Goal: Task Accomplishment & Management: Manage account settings

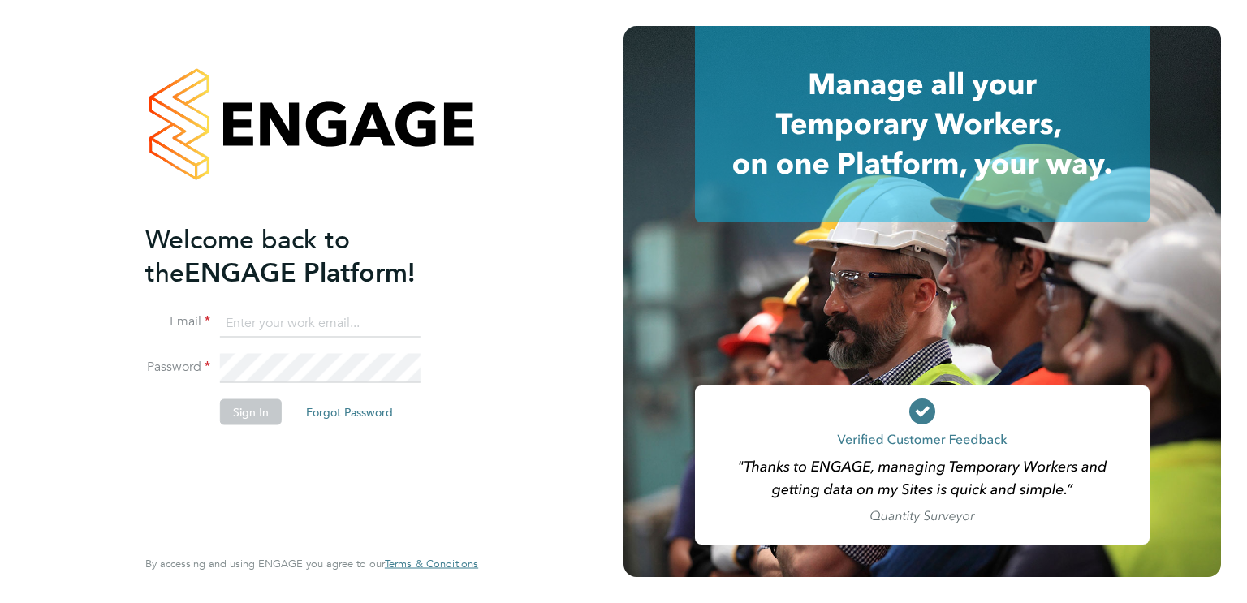
type input "[PERSON_NAME][EMAIL_ADDRESS][PERSON_NAME][DOMAIN_NAME]"
click at [254, 412] on button "Sign In" at bounding box center [251, 411] width 62 height 26
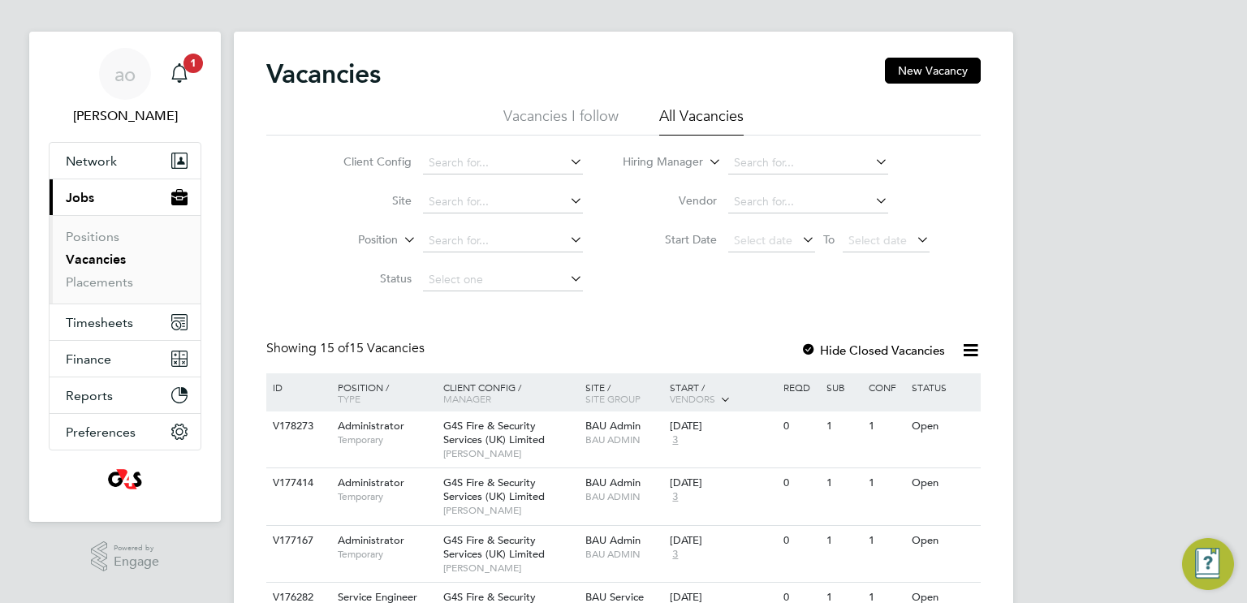
scroll to position [16, 0]
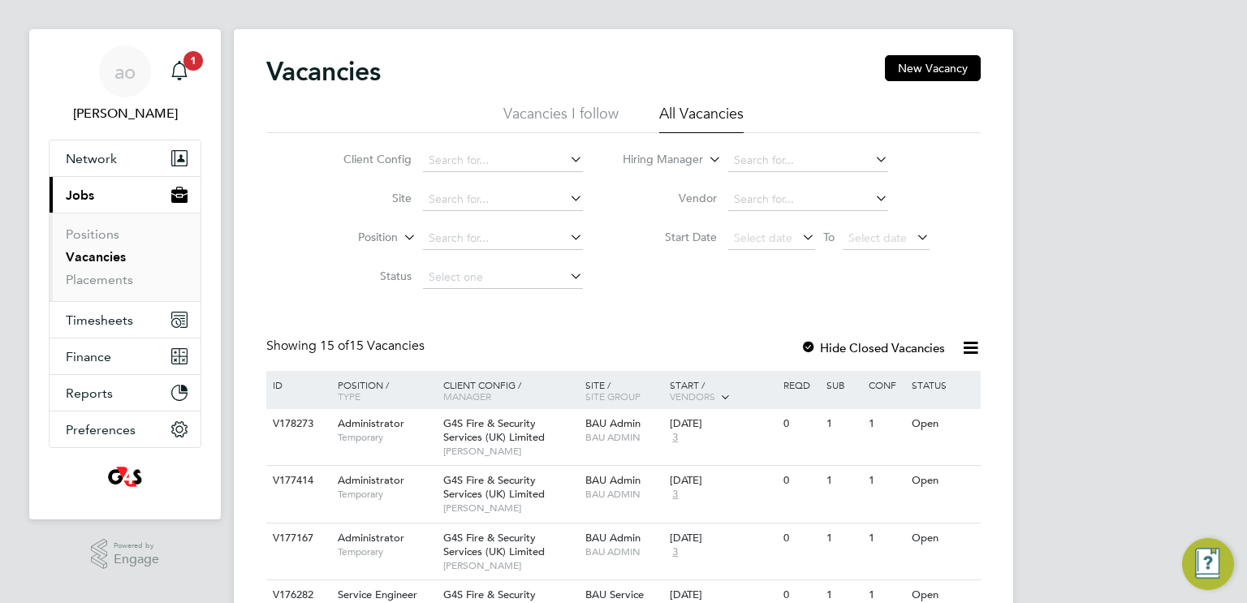
click at [577, 118] on li "Vacancies I follow" at bounding box center [560, 118] width 115 height 29
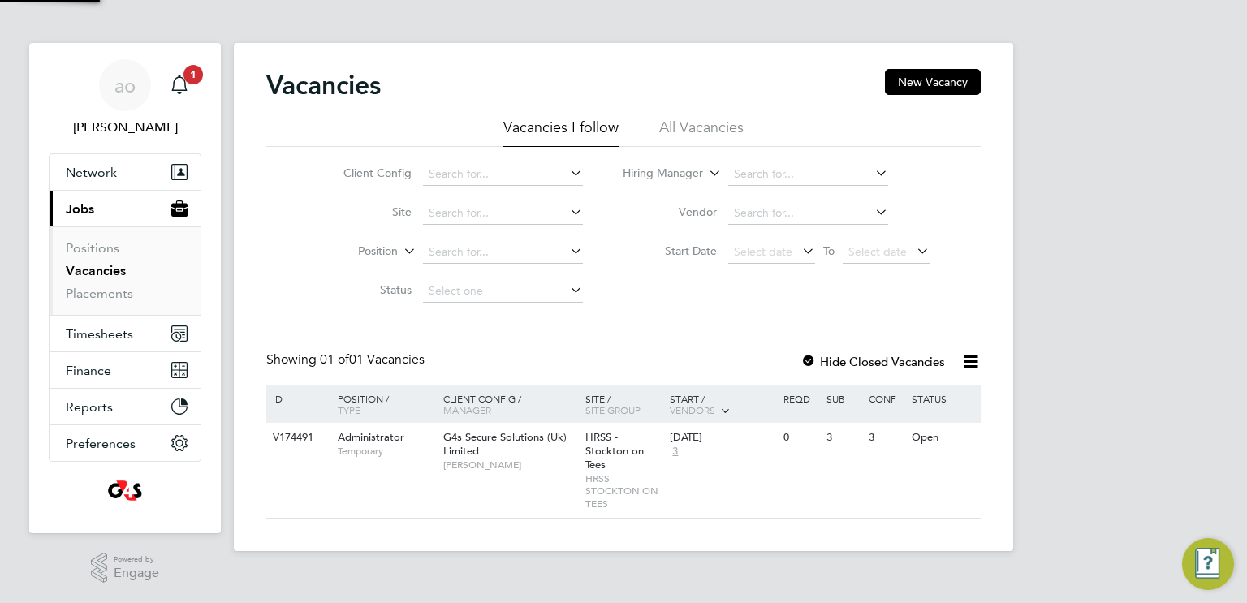
scroll to position [0, 0]
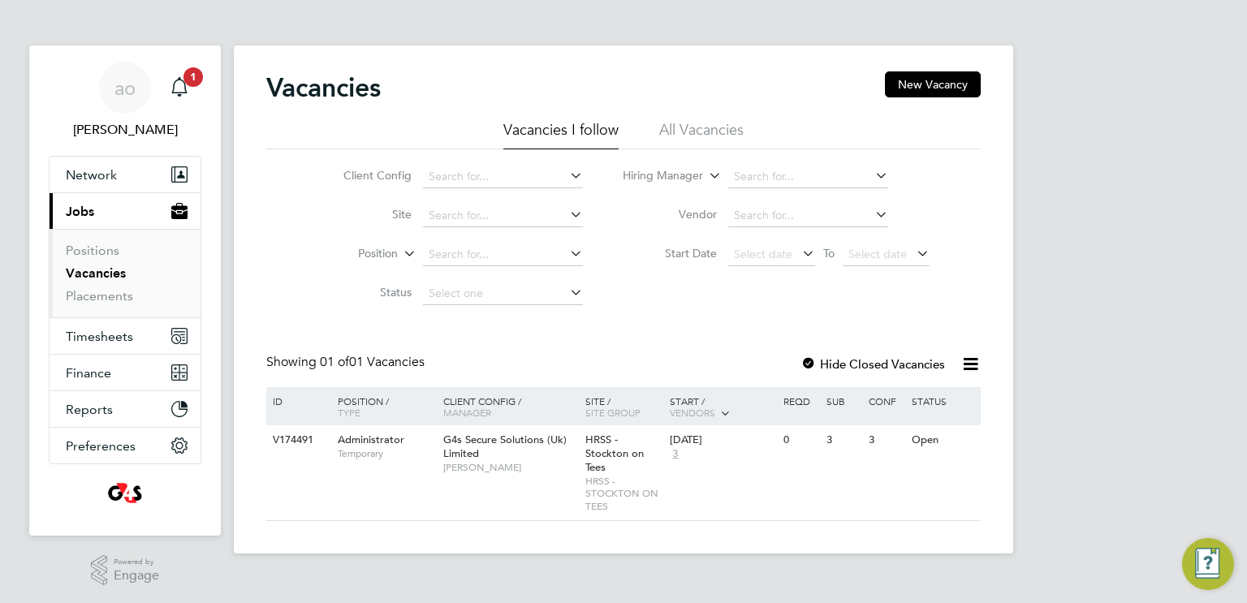
click at [701, 127] on li "All Vacancies" at bounding box center [701, 134] width 84 height 29
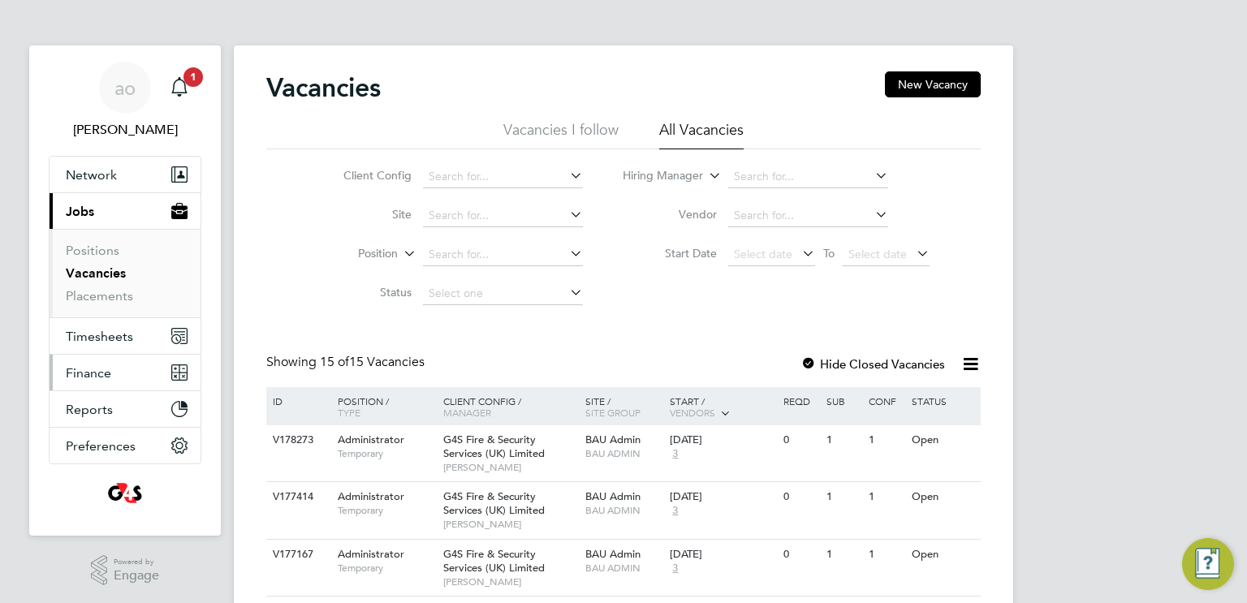
click at [70, 379] on span "Finance" at bounding box center [88, 372] width 45 height 15
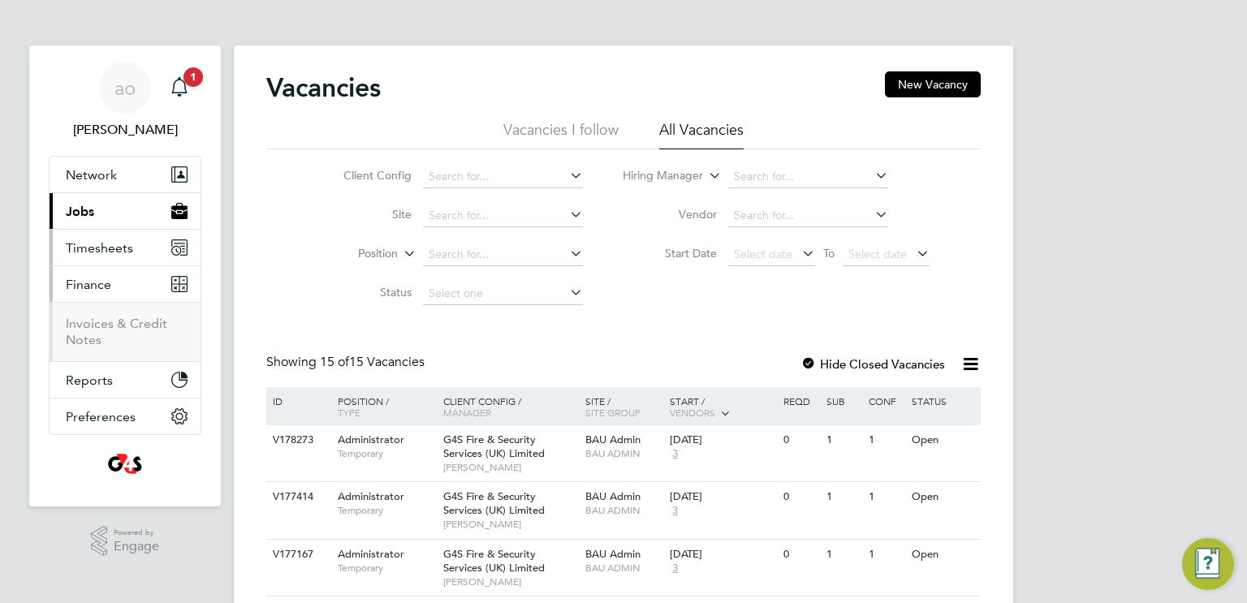
click at [102, 249] on span "Timesheets" at bounding box center [99, 247] width 67 height 15
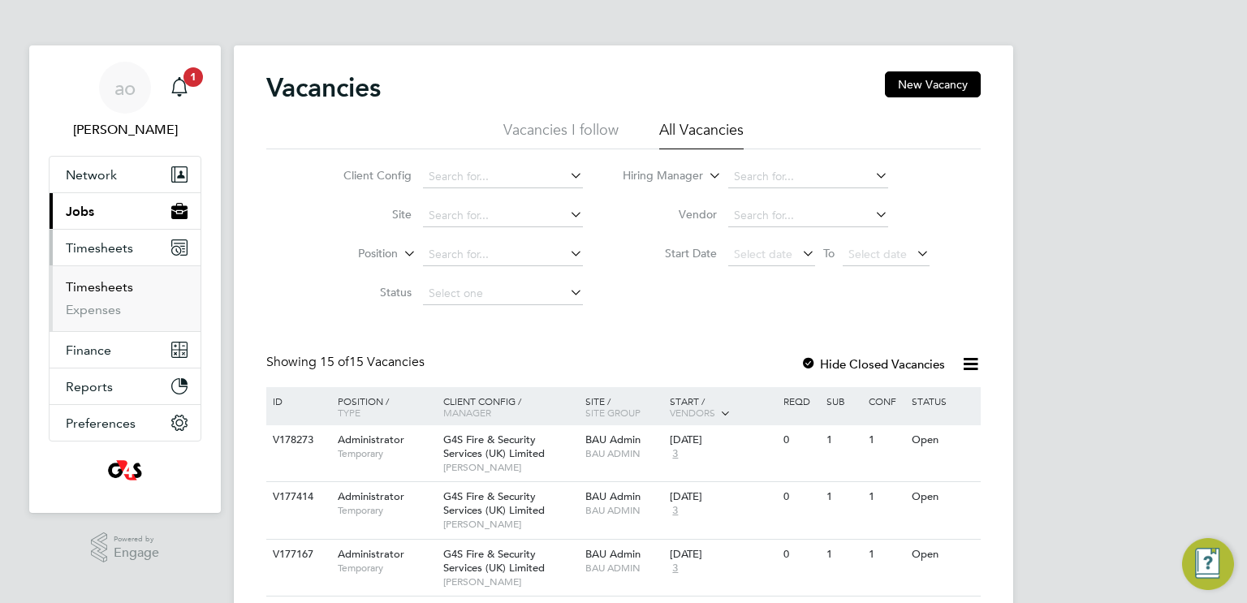
click at [129, 279] on link "Timesheets" at bounding box center [99, 286] width 67 height 15
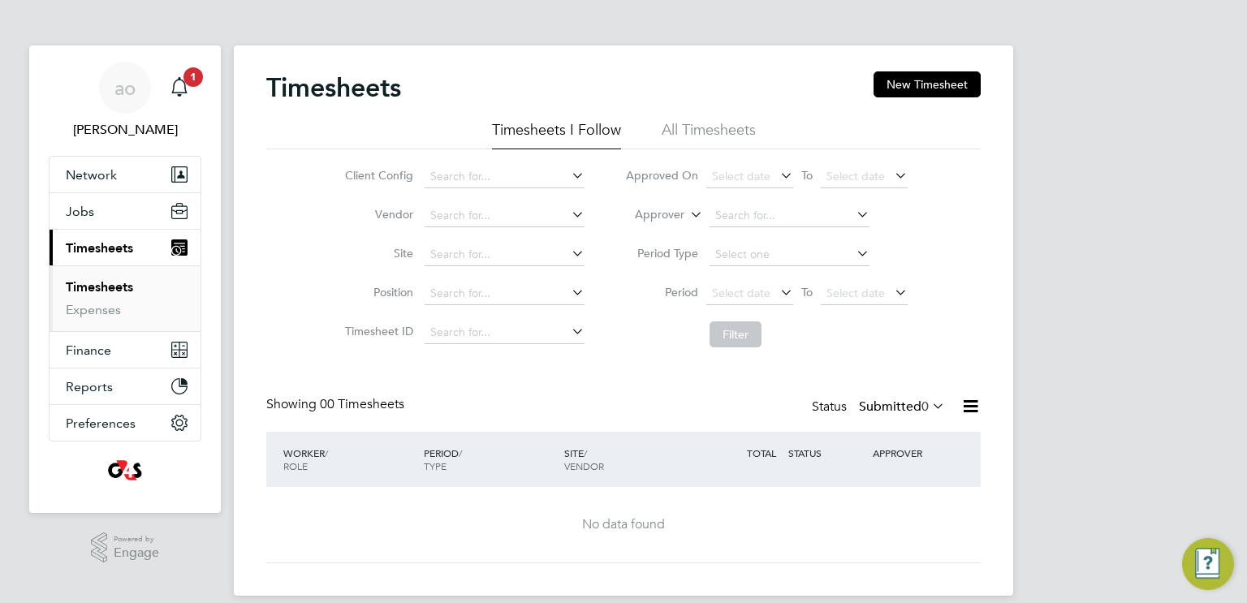
scroll to position [18, 0]
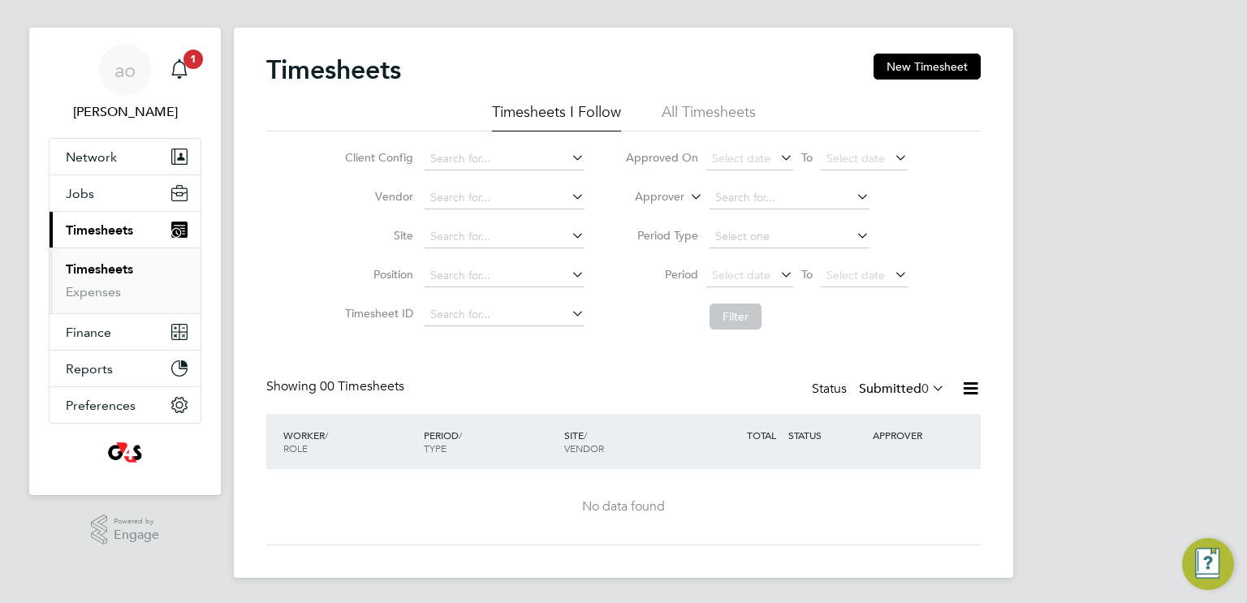
click at [712, 100] on div "Timesheets New Timesheet" at bounding box center [623, 78] width 714 height 49
click at [682, 109] on li "All Timesheets" at bounding box center [708, 116] width 94 height 29
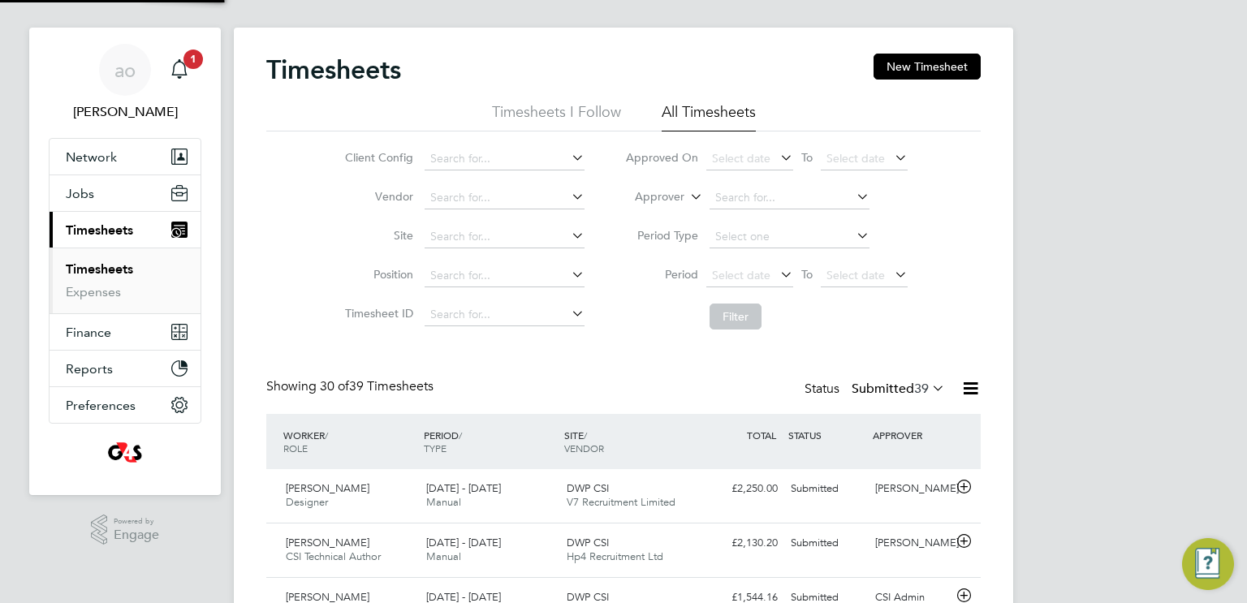
scroll to position [0, 0]
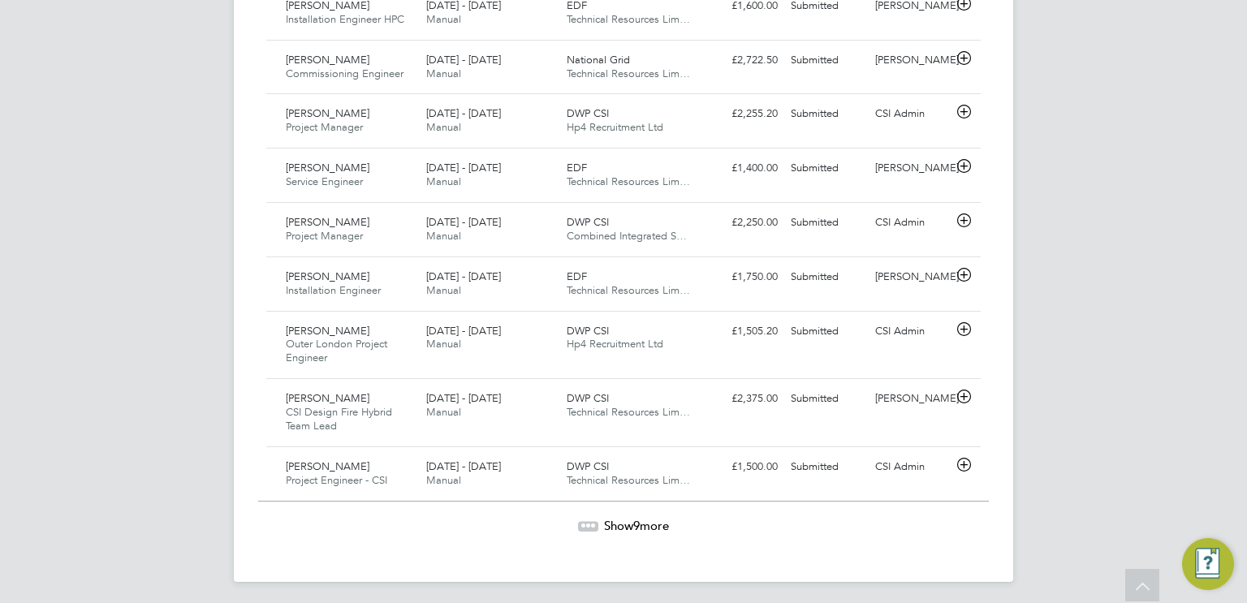
click at [648, 523] on span "Show 9 more" at bounding box center [636, 525] width 65 height 15
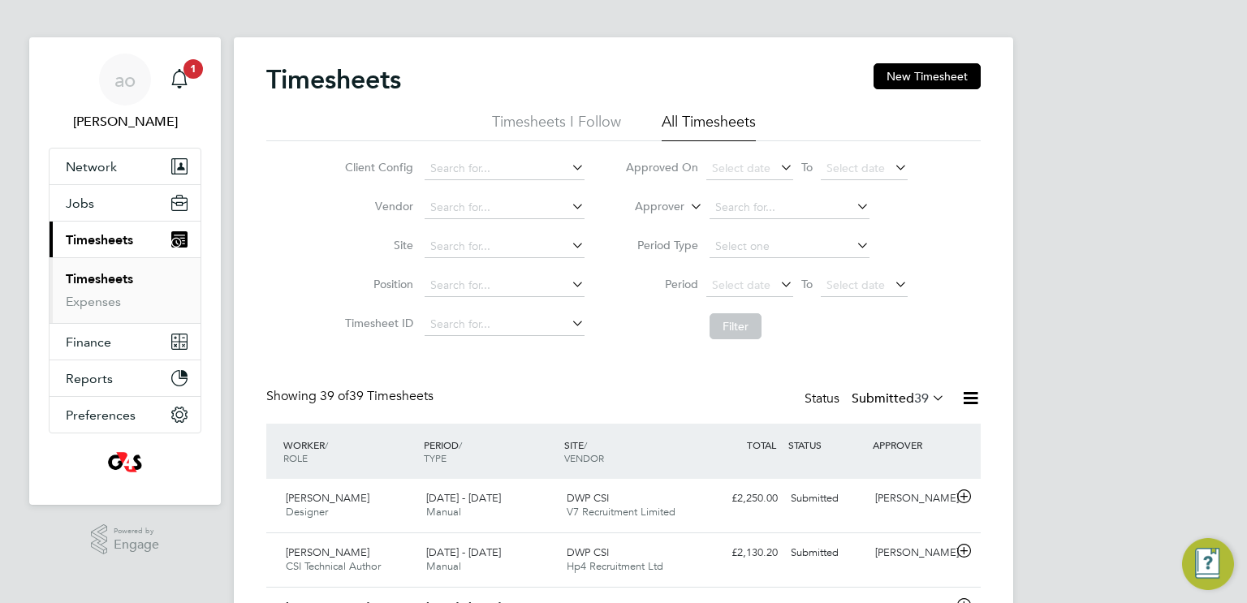
click at [924, 390] on span "39" at bounding box center [921, 398] width 15 height 16
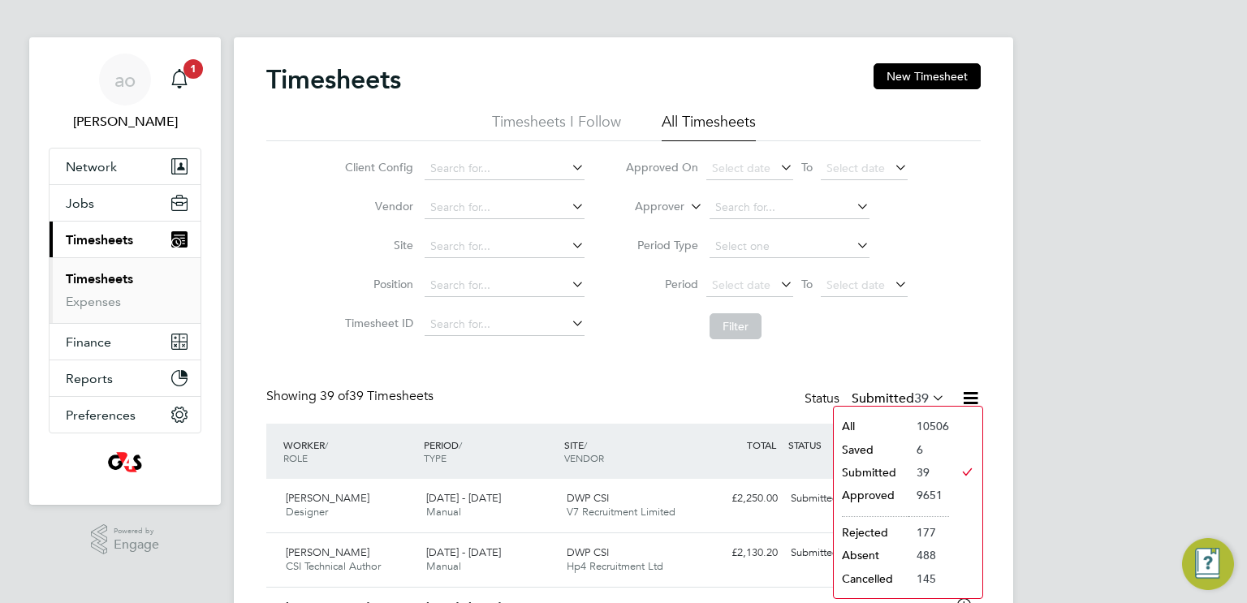
click at [866, 469] on li "Submitted" at bounding box center [870, 472] width 75 height 23
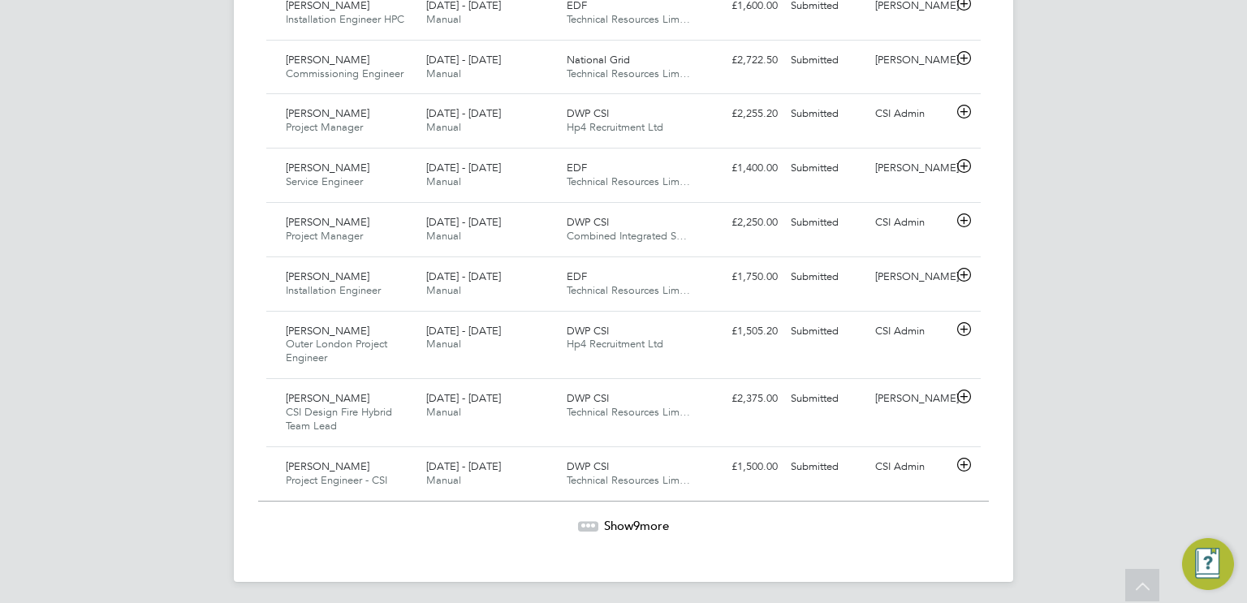
click at [620, 525] on span "Show 9 more" at bounding box center [636, 525] width 65 height 15
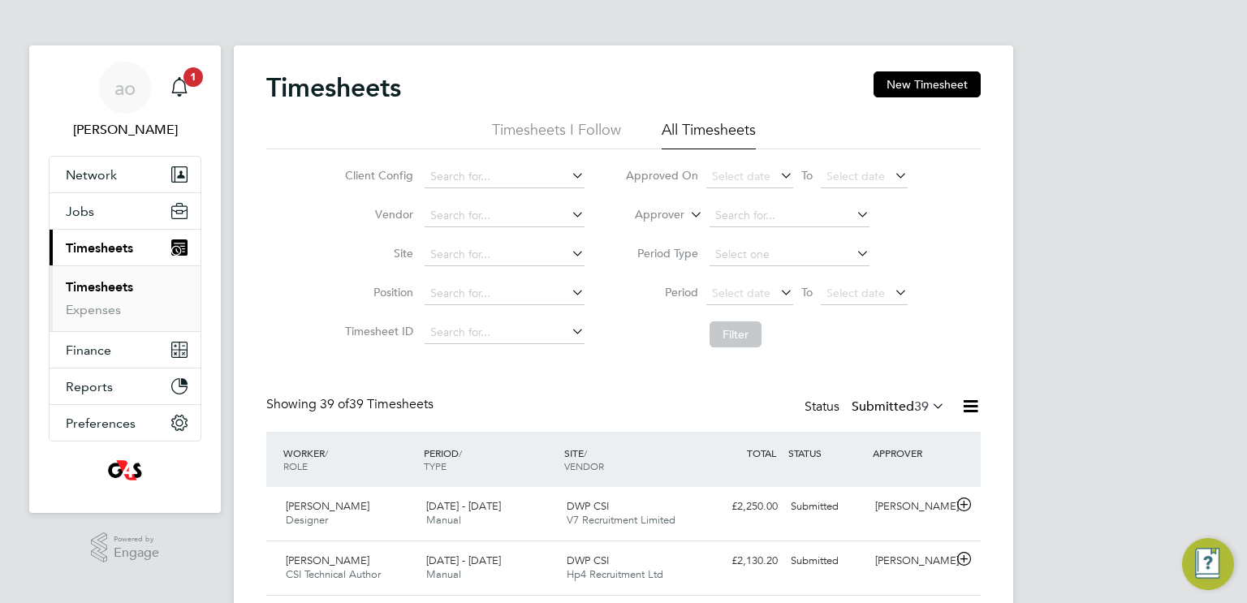
click at [928, 403] on icon at bounding box center [928, 405] width 0 height 23
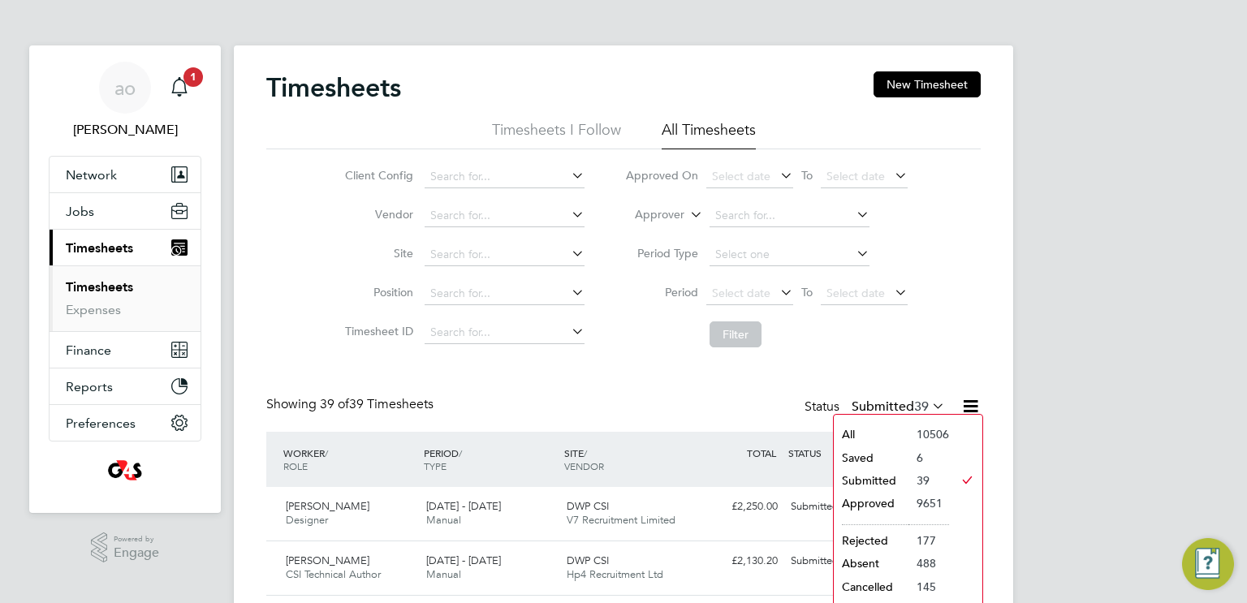
click at [902, 432] on li "All" at bounding box center [870, 434] width 75 height 23
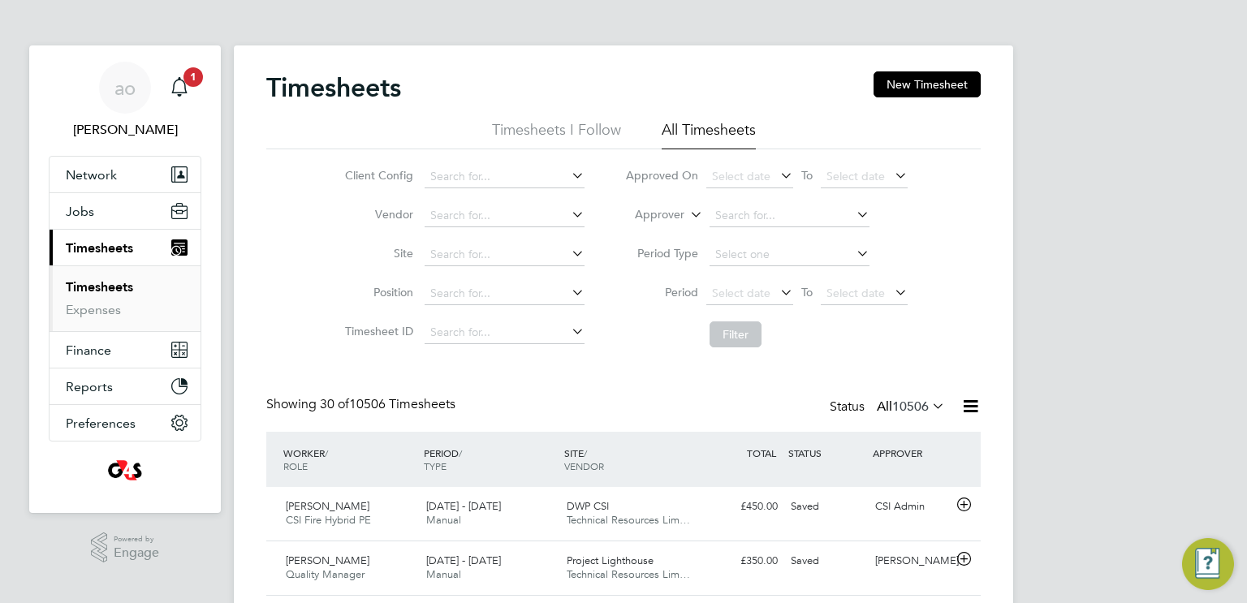
click at [928, 404] on icon at bounding box center [928, 405] width 0 height 23
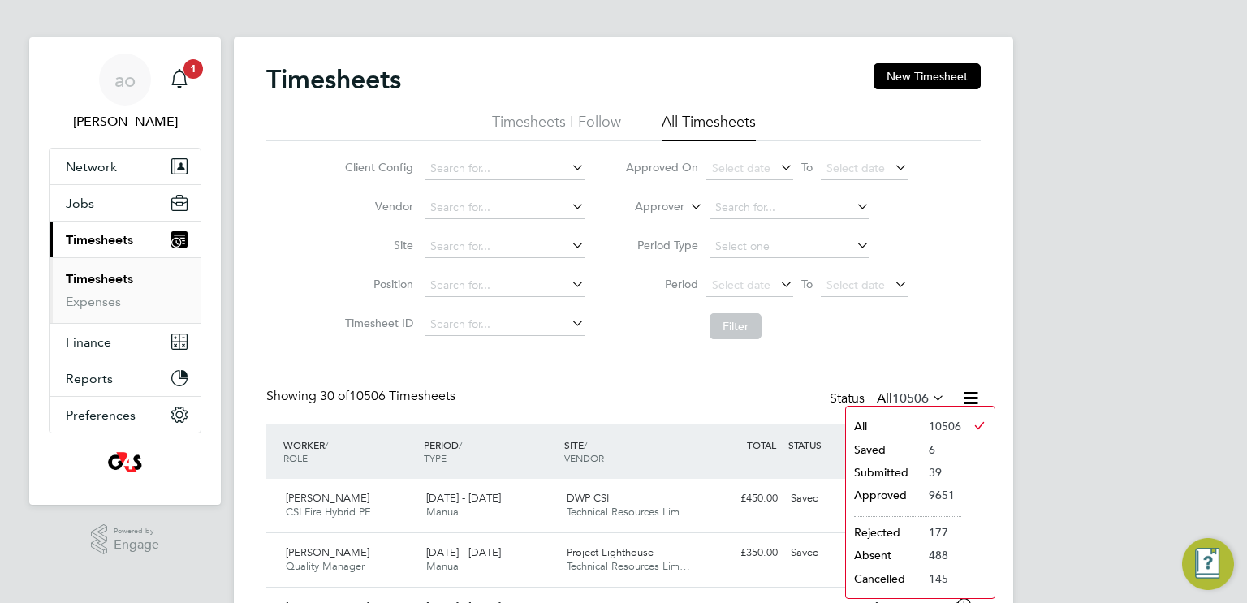
click at [882, 492] on li "Approved" at bounding box center [883, 495] width 75 height 23
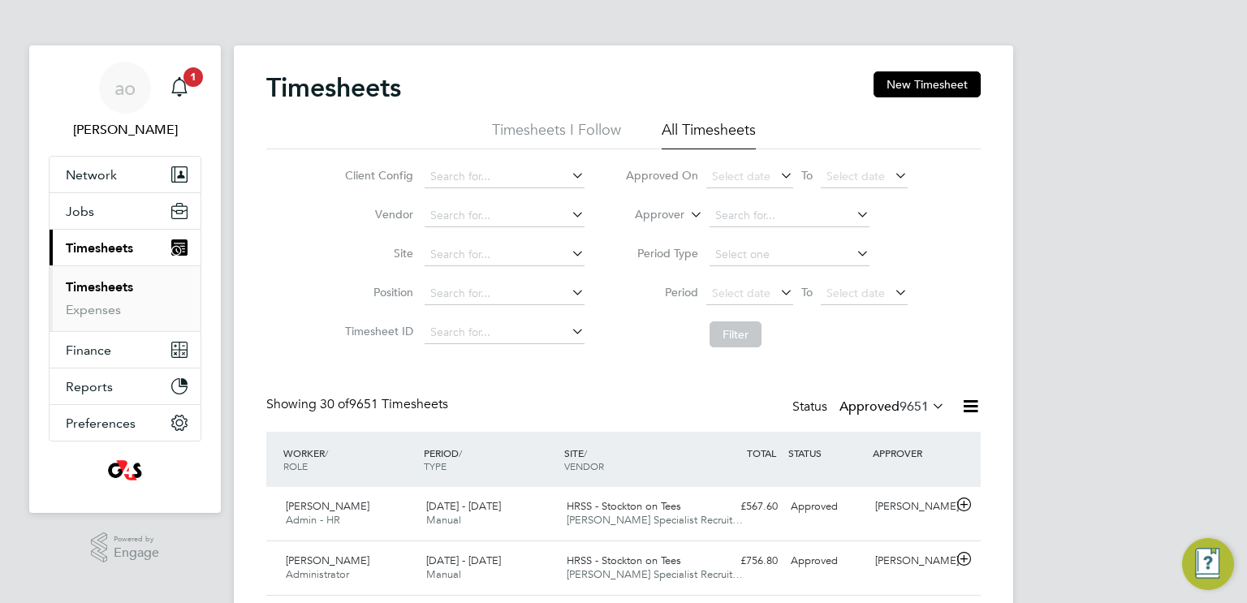
click at [587, 208] on li "Vendor" at bounding box center [462, 215] width 285 height 39
click at [568, 209] on icon at bounding box center [568, 214] width 0 height 23
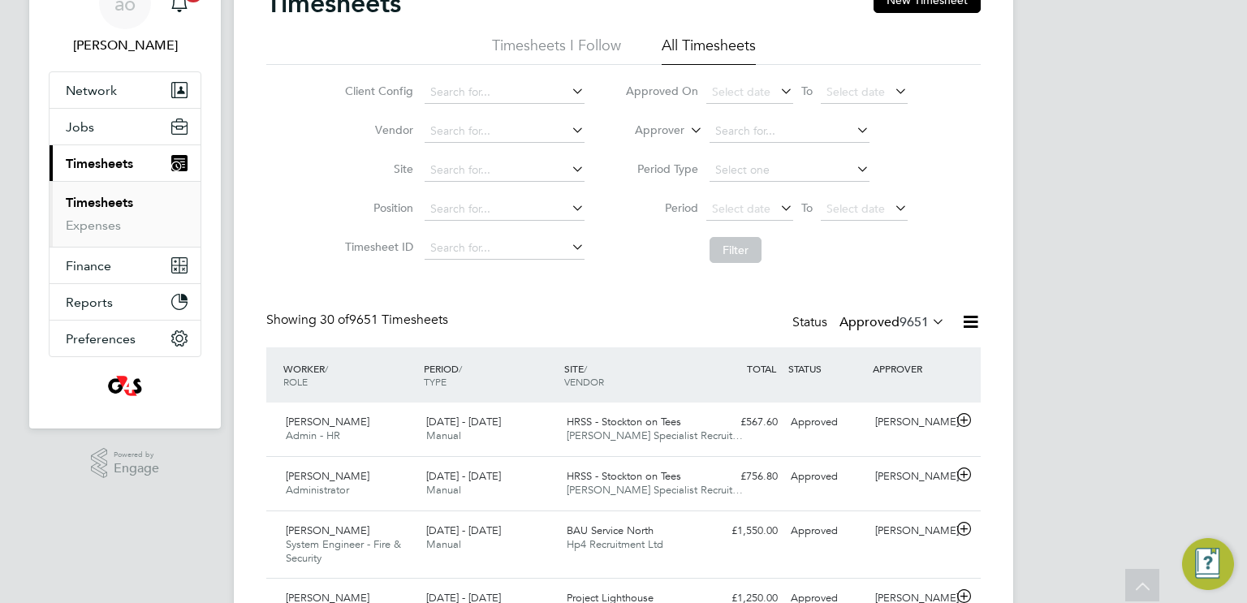
click at [503, 118] on li "Vendor" at bounding box center [462, 131] width 285 height 39
click at [478, 179] on input at bounding box center [504, 170] width 160 height 23
click at [477, 193] on li "HRSS - Stockton on Tees" at bounding box center [504, 192] width 161 height 22
type input "HRSS - Stockton on Tees"
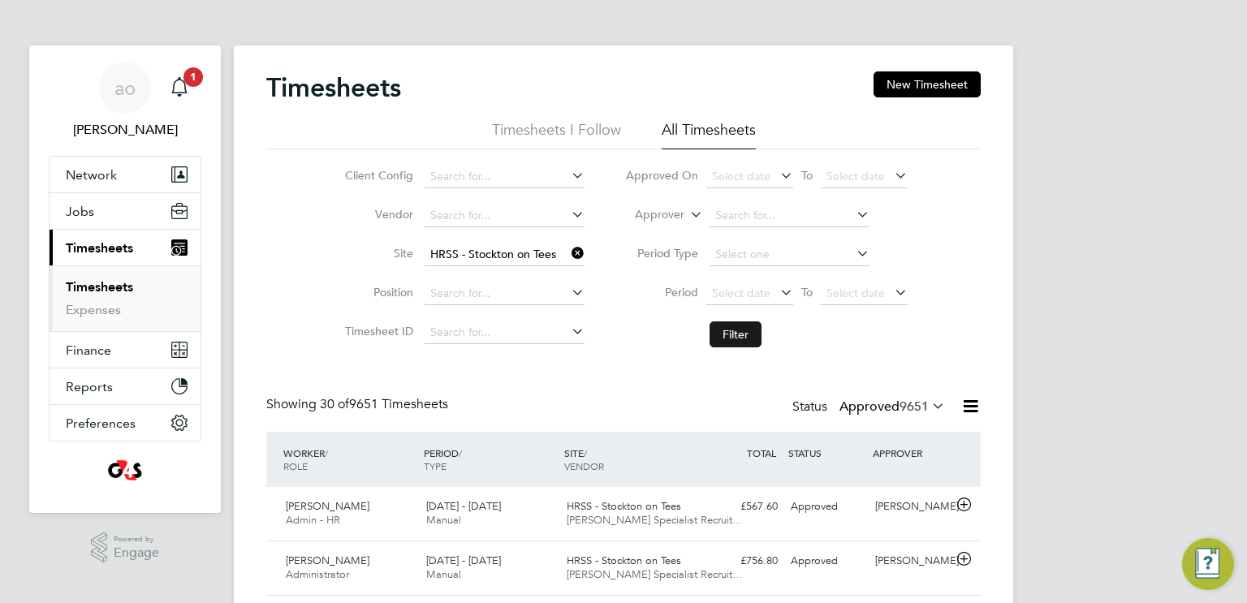
click at [733, 327] on button "Filter" at bounding box center [735, 334] width 52 height 26
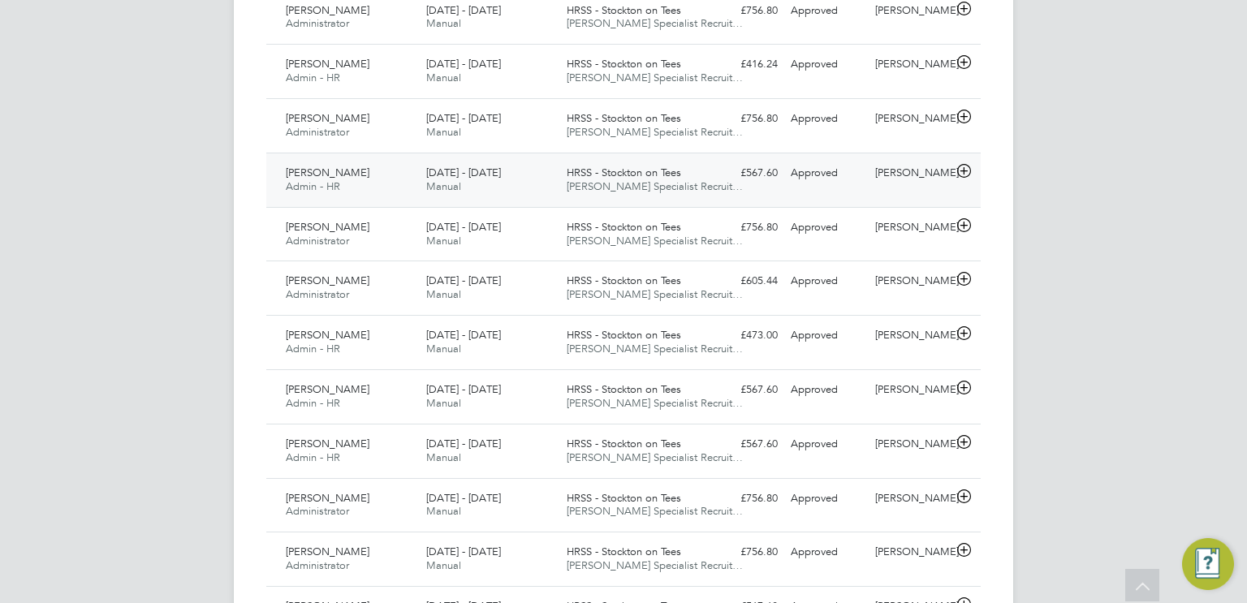
click at [959, 166] on icon at bounding box center [964, 171] width 20 height 13
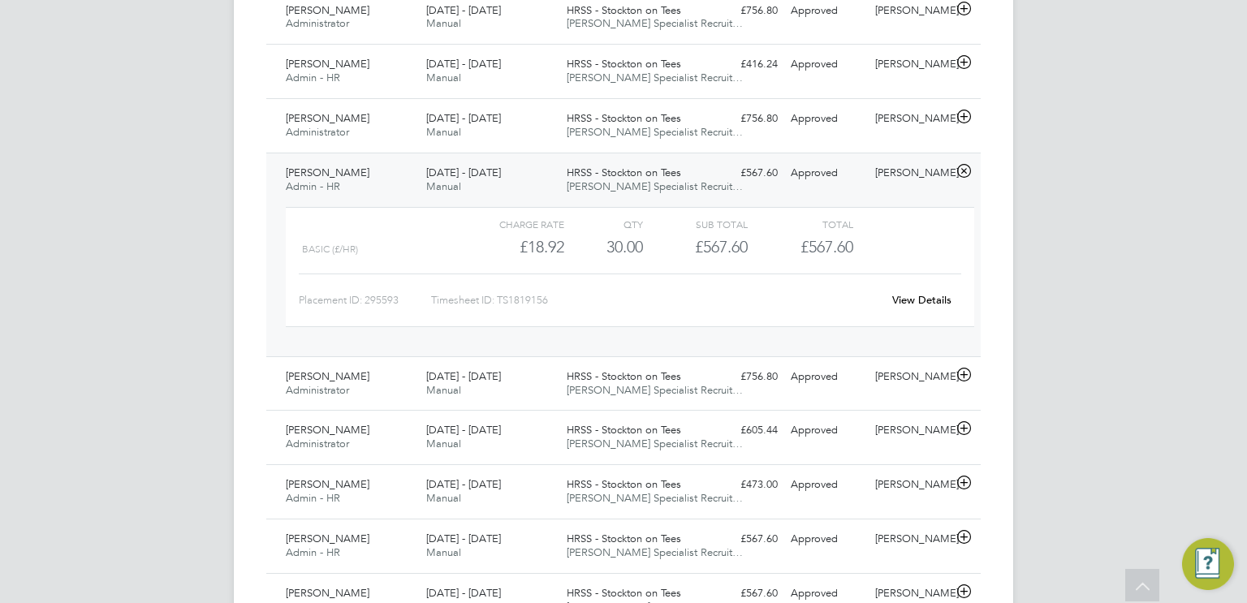
click at [932, 295] on link "View Details" at bounding box center [921, 300] width 59 height 14
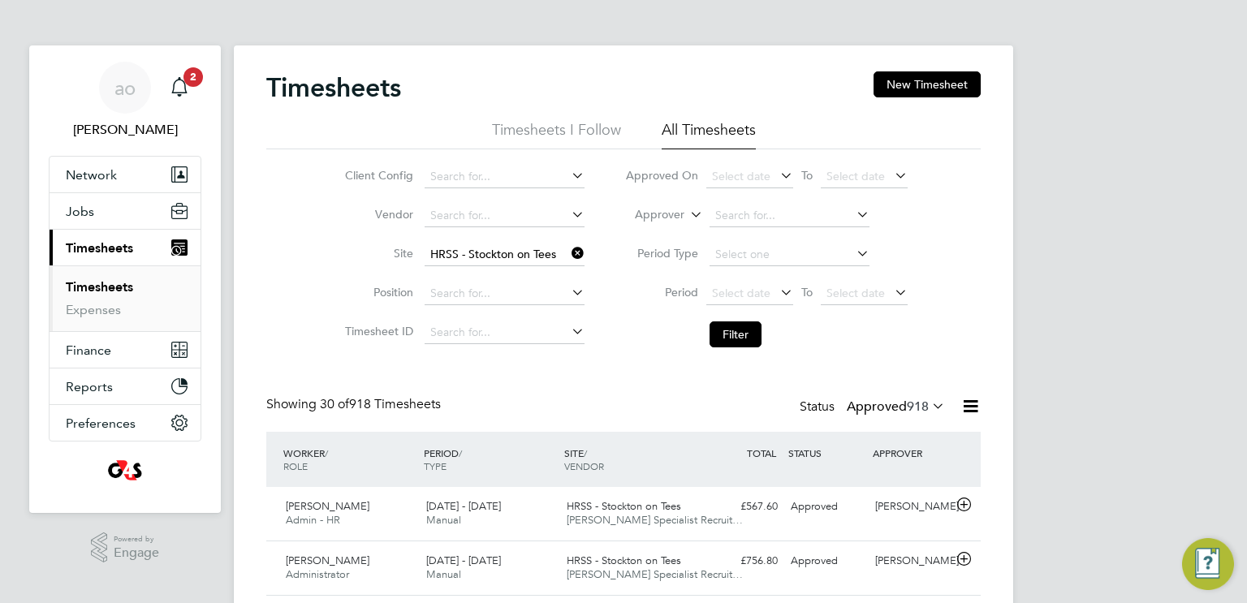
drag, startPoint x: 597, startPoint y: 178, endPoint x: 580, endPoint y: 170, distance: 18.9
click at [587, 176] on li "Client Config" at bounding box center [462, 176] width 285 height 39
click at [568, 170] on icon at bounding box center [568, 175] width 0 height 23
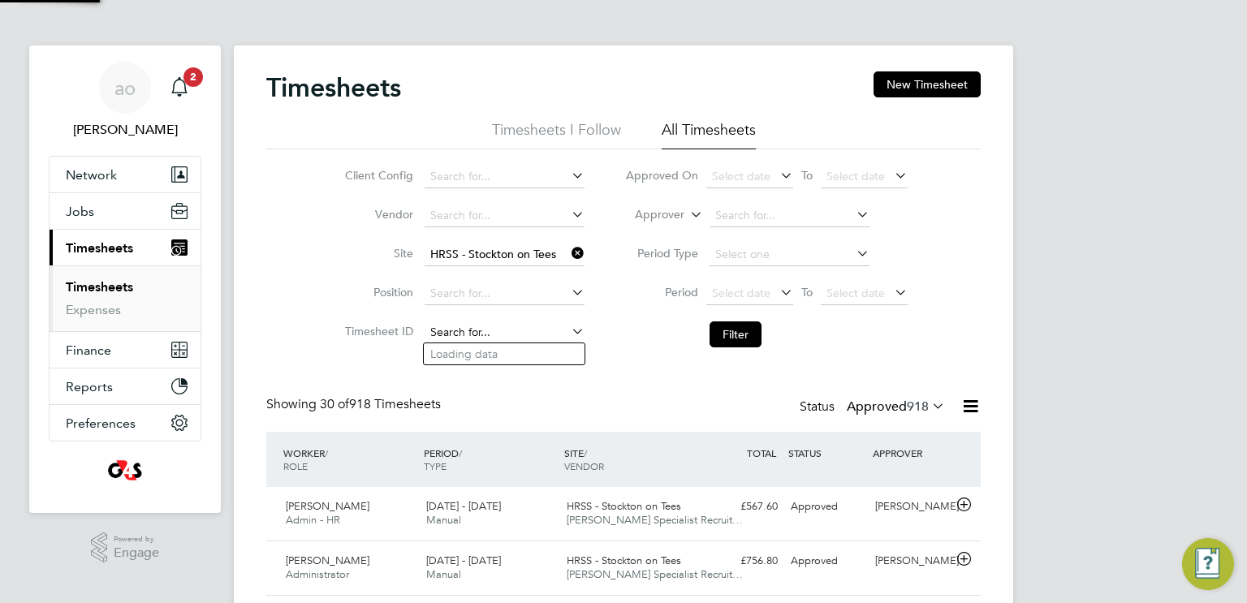
click at [566, 334] on input at bounding box center [504, 332] width 160 height 23
type input "shyaw"
click at [568, 330] on icon at bounding box center [568, 331] width 0 height 23
click at [180, 88] on icon "Main navigation" at bounding box center [179, 86] width 19 height 19
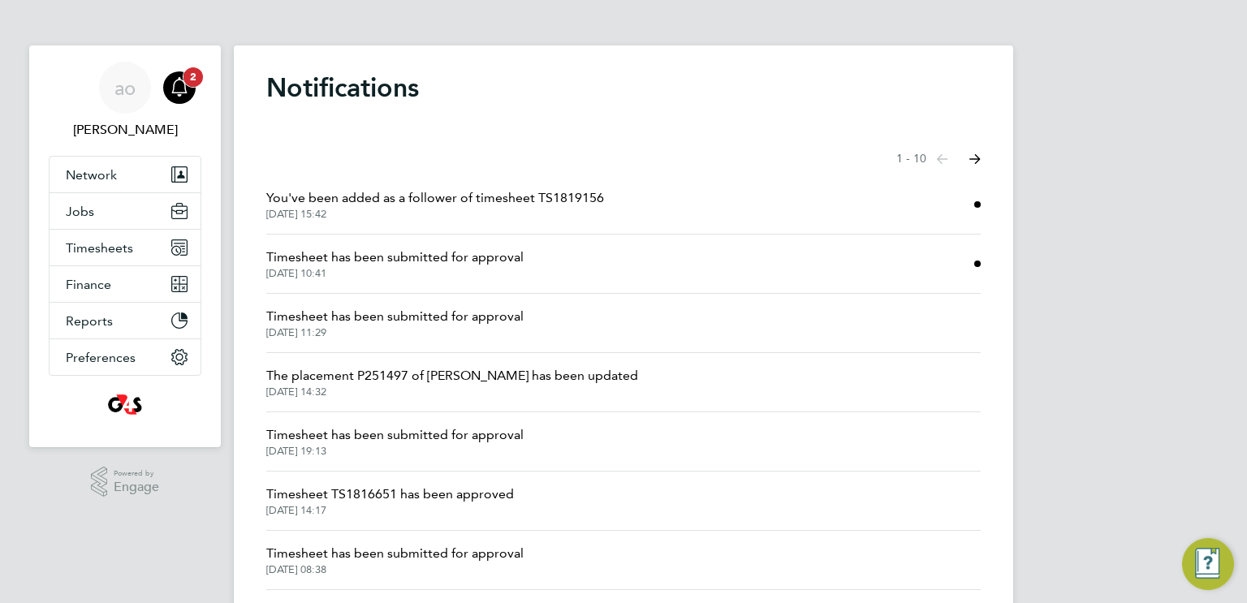
click at [174, 88] on icon "Main navigation" at bounding box center [179, 86] width 19 height 19
click at [93, 255] on button "Timesheets" at bounding box center [125, 248] width 151 height 36
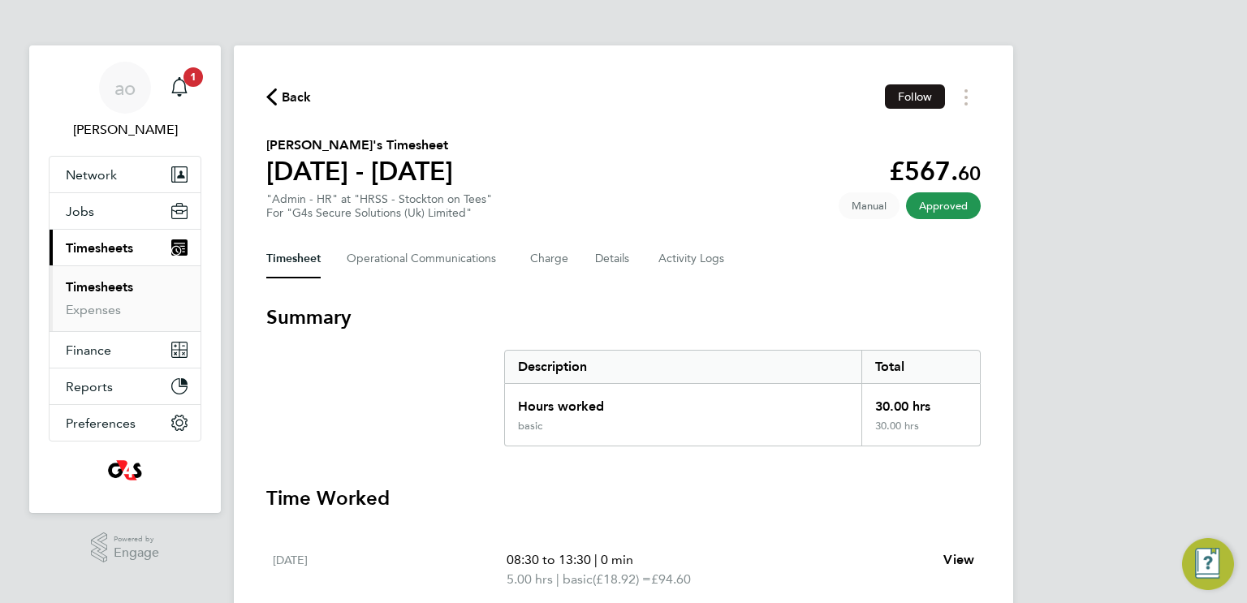
click at [928, 99] on span "Follow" at bounding box center [915, 96] width 34 height 15
click at [969, 99] on button "Timesheets Menu" at bounding box center [965, 96] width 29 height 25
click at [631, 139] on section "Shyaw Hassan's Timesheet 01 - 07 Sept 2025 £567. 60 "Admin - HR" at "HRSS - Sto…" at bounding box center [623, 178] width 714 height 84
click at [441, 265] on Communications-tab "Operational Communications" at bounding box center [425, 258] width 157 height 39
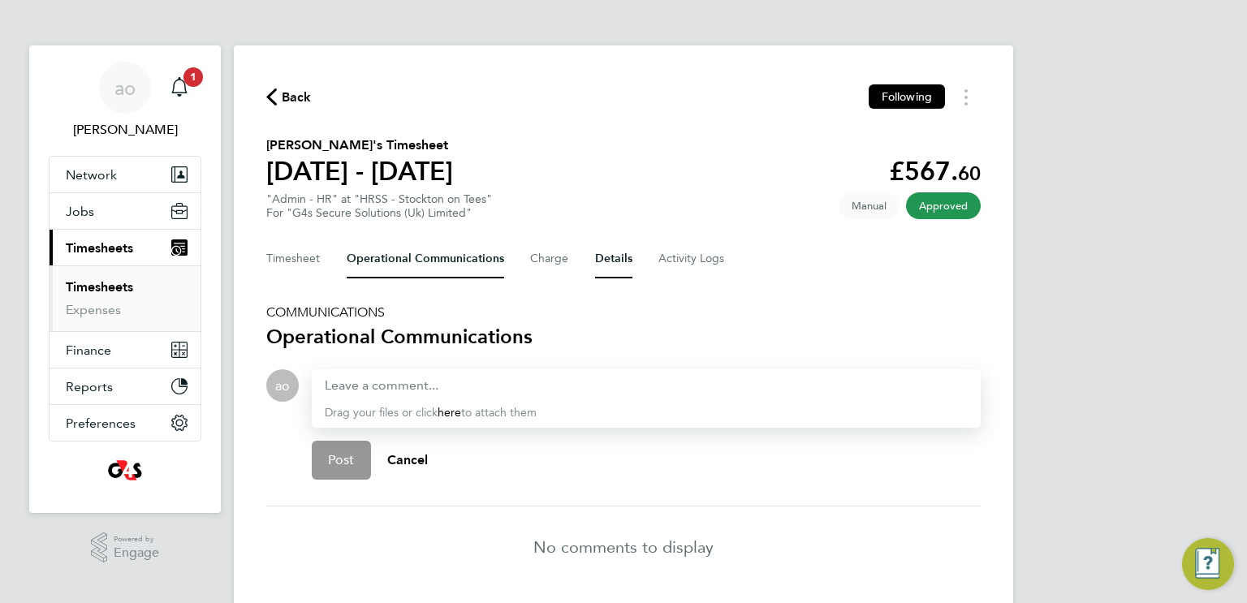
click at [608, 256] on button "Details" at bounding box center [613, 258] width 37 height 39
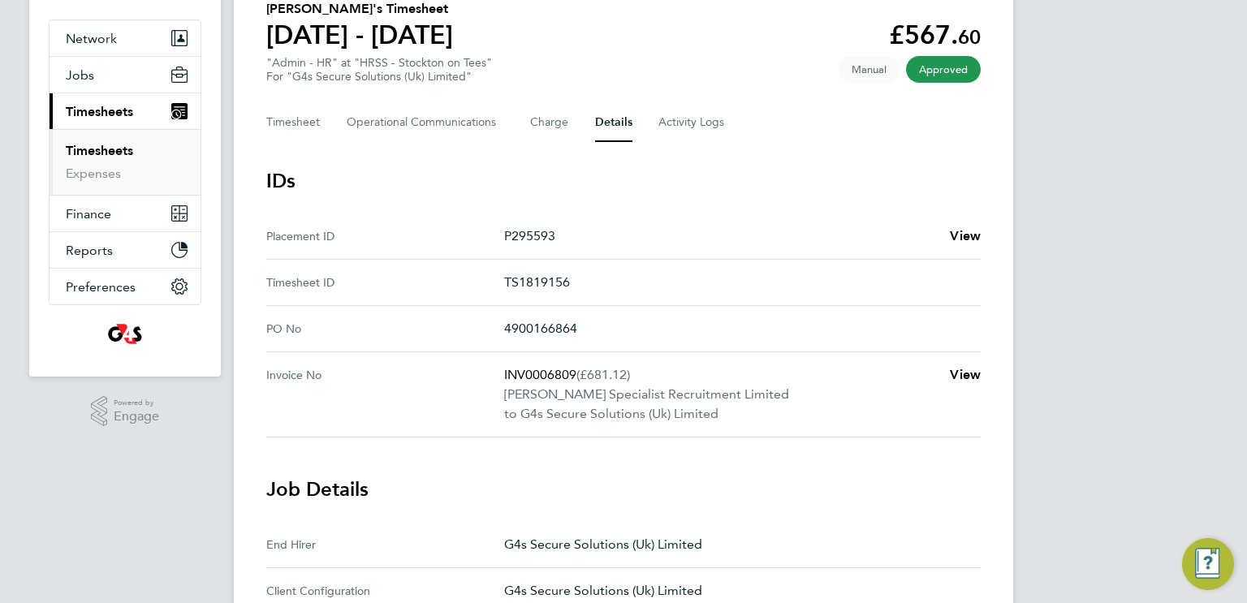
scroll to position [152, 0]
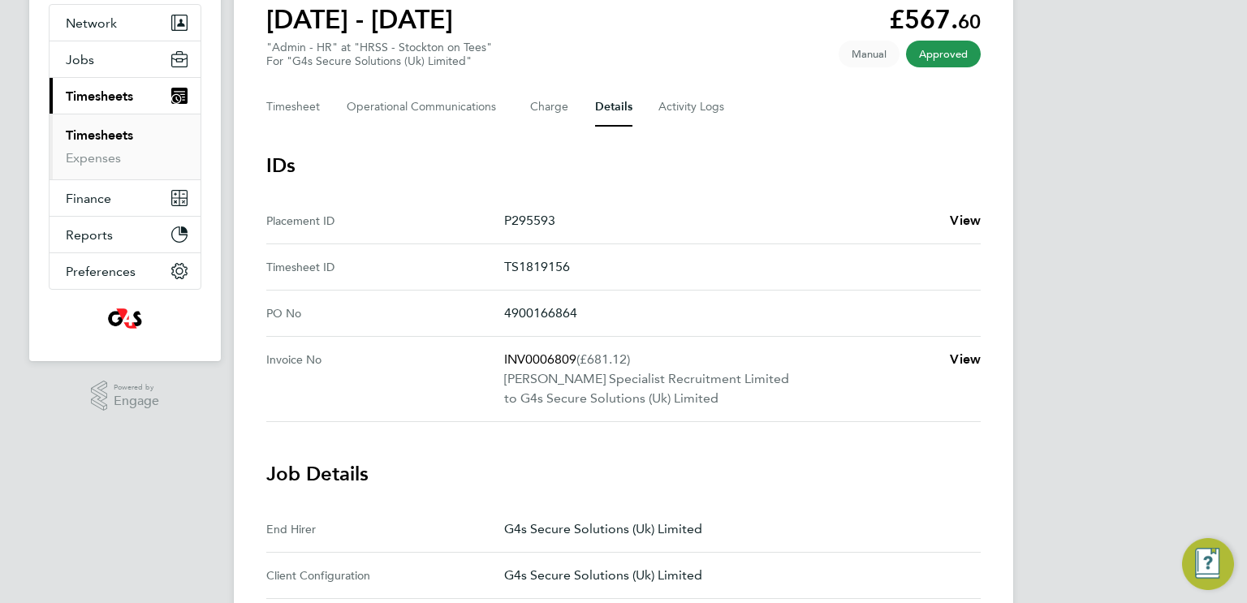
drag, startPoint x: 582, startPoint y: 309, endPoint x: 497, endPoint y: 311, distance: 85.2
click at [497, 311] on No "PO No 4900166864" at bounding box center [623, 314] width 714 height 46
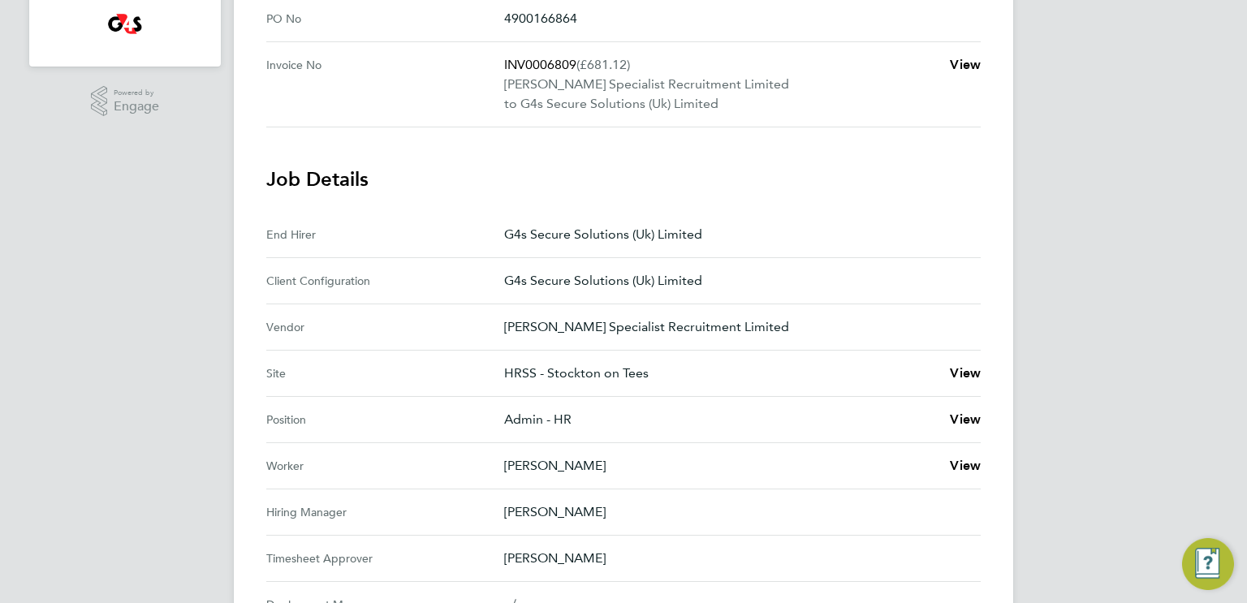
scroll to position [0, 0]
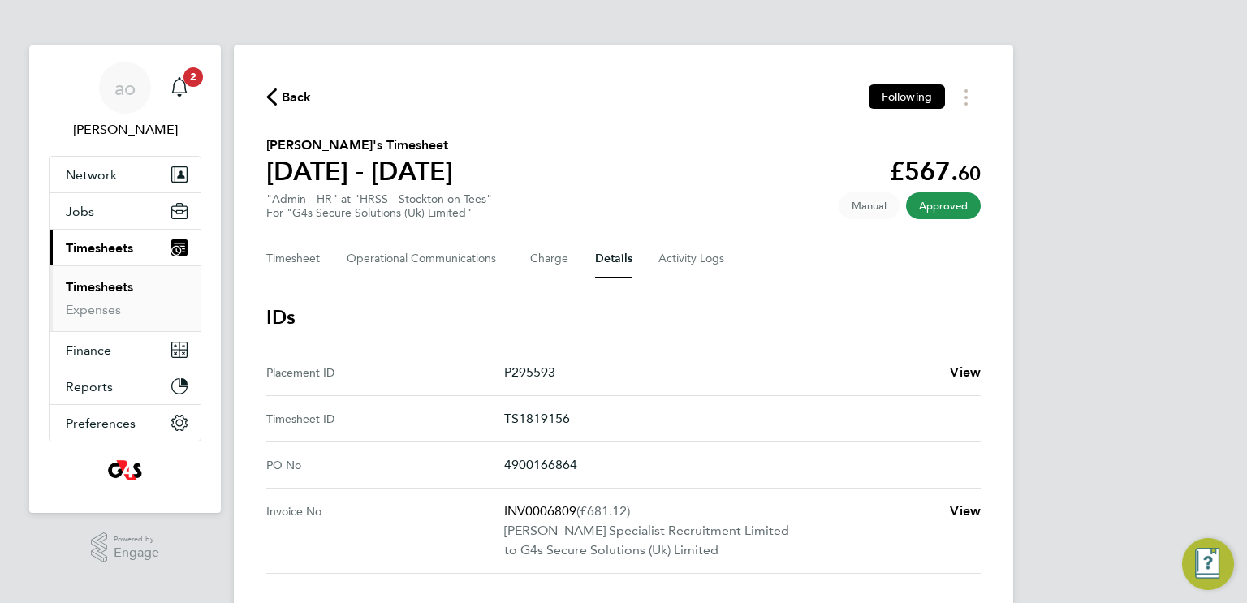
click at [868, 210] on span "Manual" at bounding box center [868, 205] width 61 height 27
click at [867, 200] on span "Manual" at bounding box center [868, 205] width 61 height 27
click at [690, 243] on Logs-tab "Activity Logs" at bounding box center [692, 258] width 68 height 39
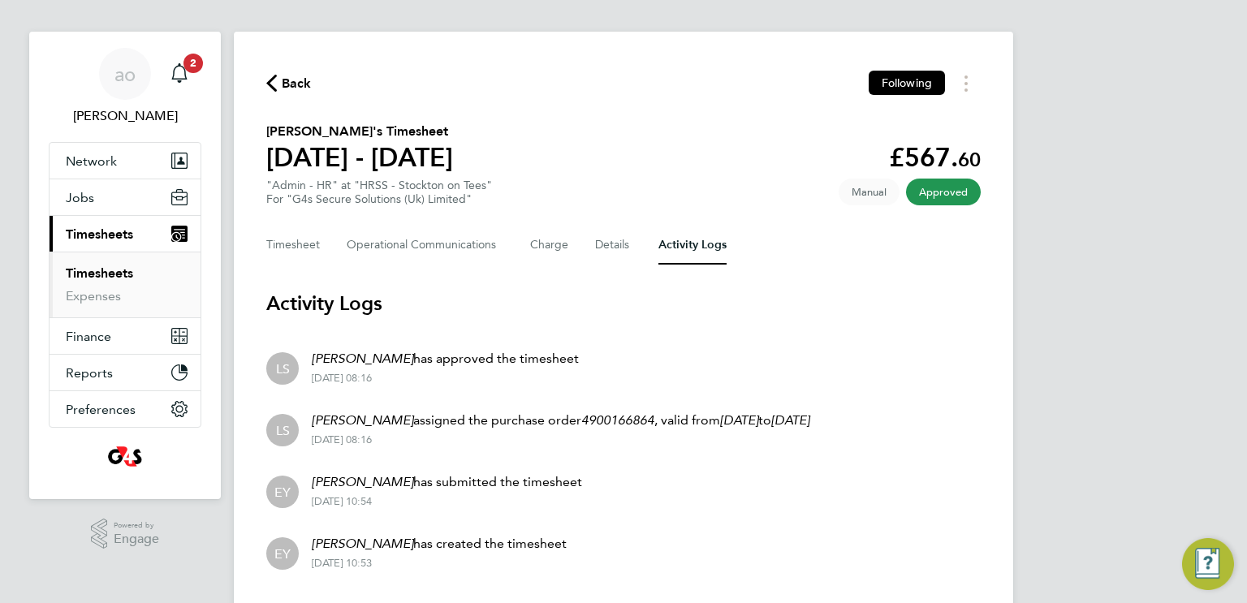
scroll to position [57, 0]
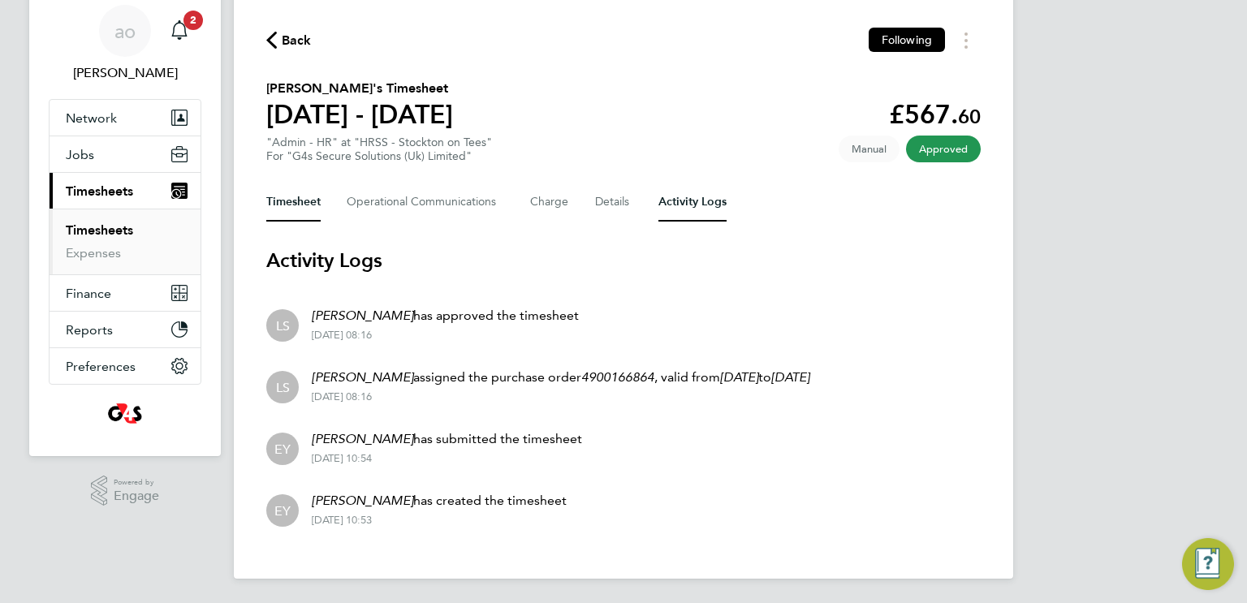
click at [290, 209] on button "Timesheet" at bounding box center [293, 202] width 54 height 39
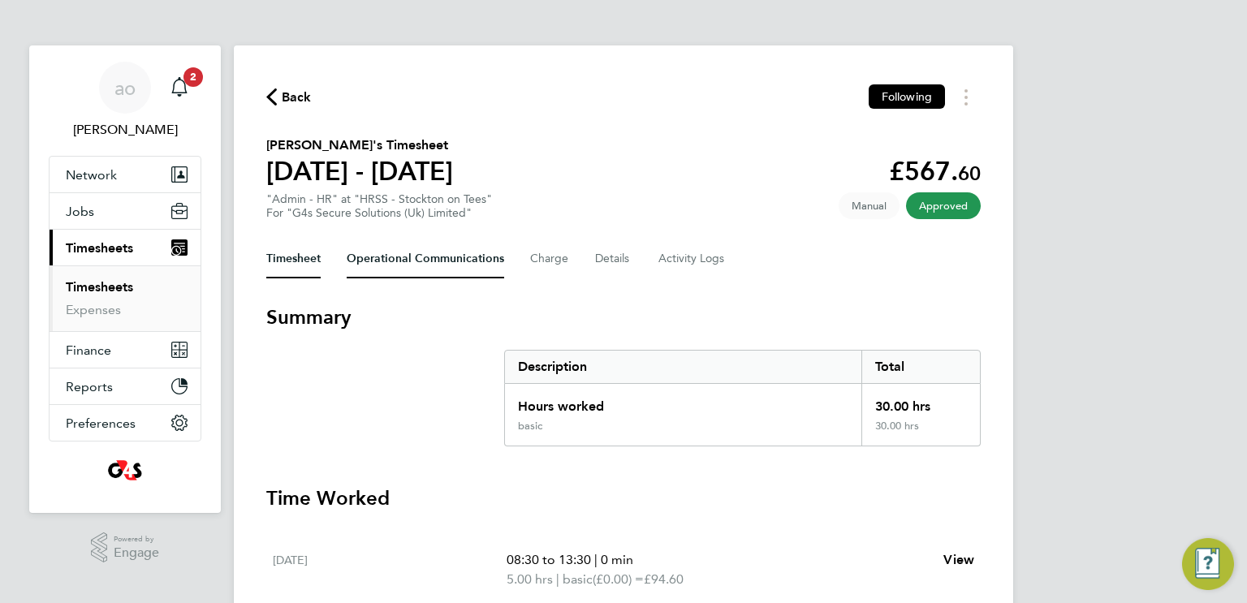
click at [445, 258] on Communications-tab "Operational Communications" at bounding box center [425, 258] width 157 height 39
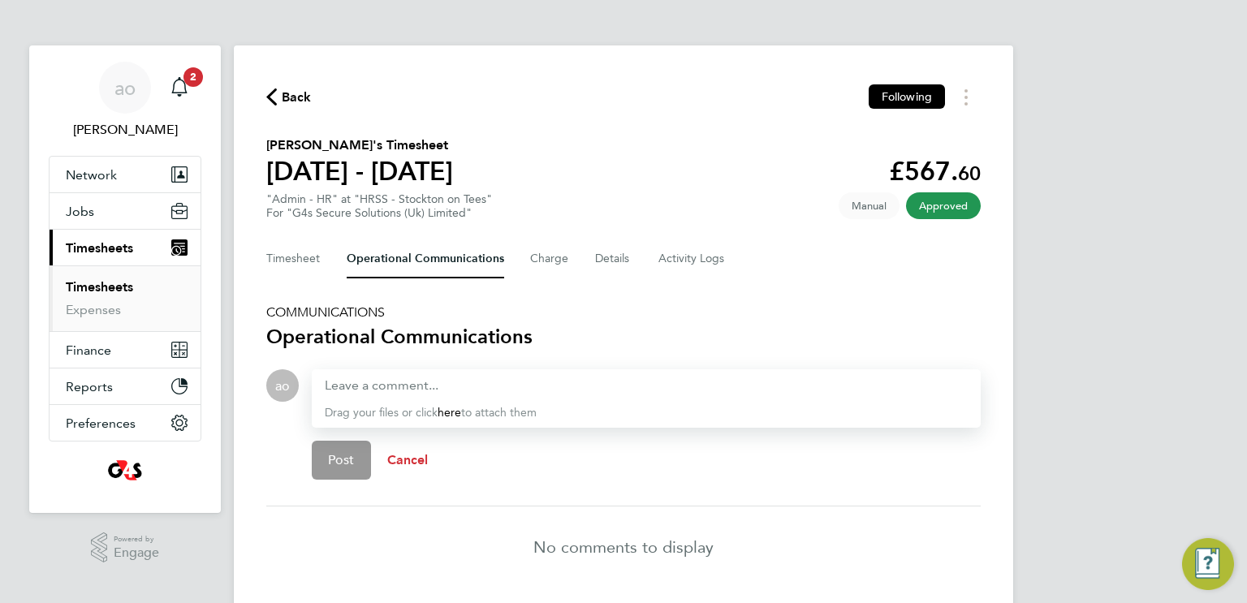
click at [413, 459] on span "Cancel" at bounding box center [407, 459] width 41 height 15
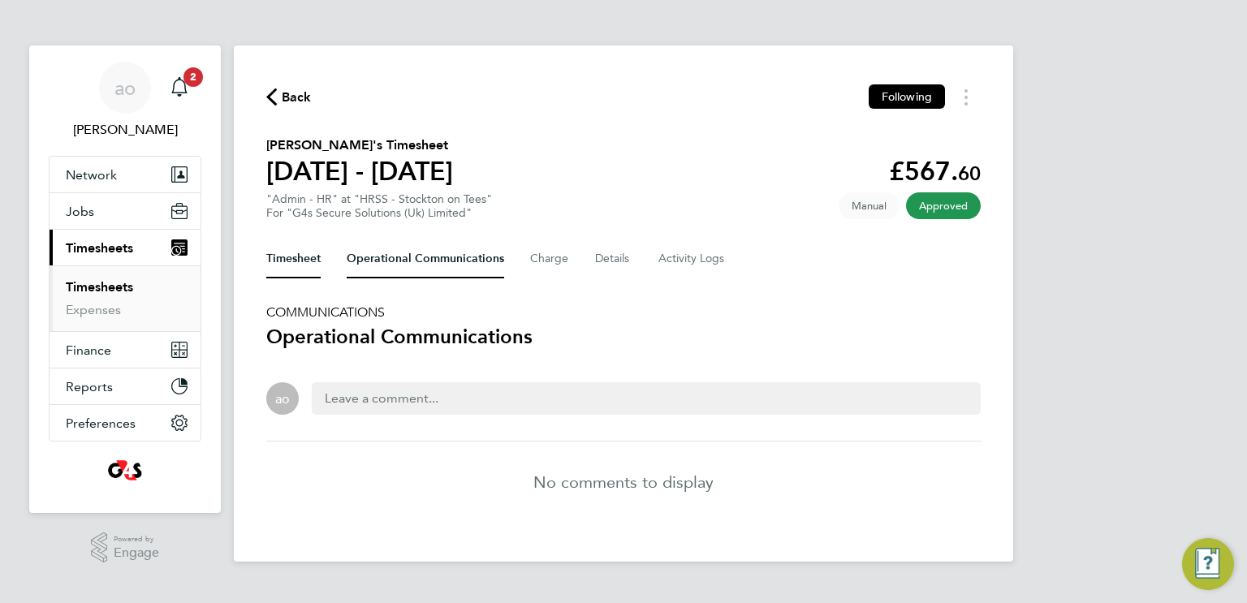
click at [316, 264] on button "Timesheet" at bounding box center [293, 258] width 54 height 39
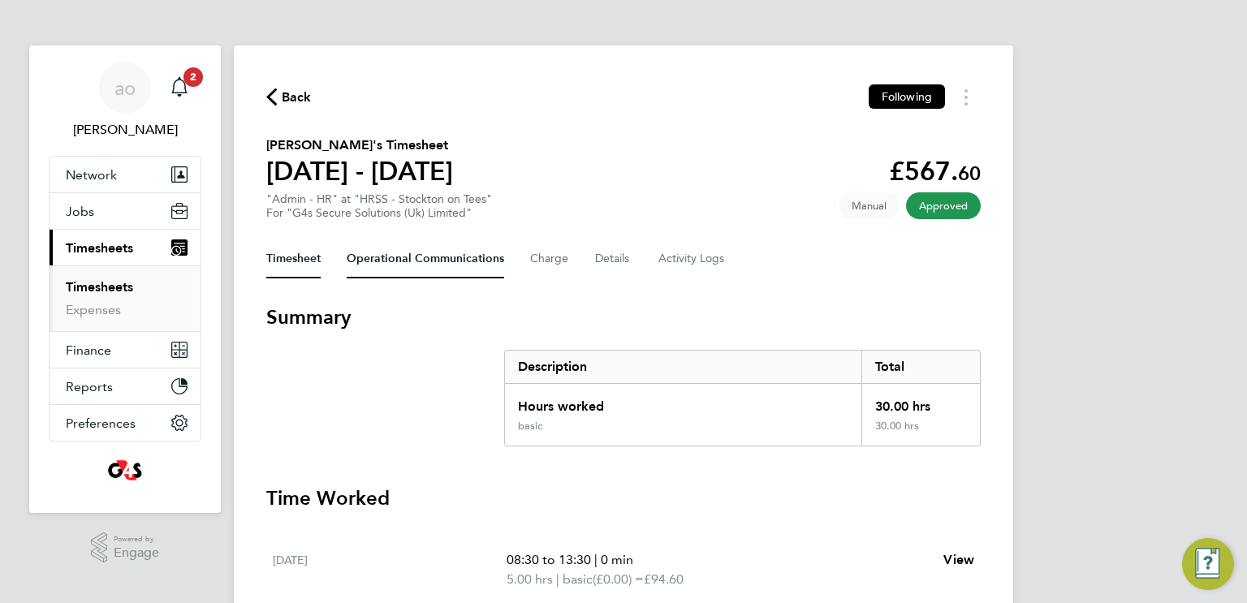
click at [444, 259] on Communications-tab "Operational Communications" at bounding box center [425, 258] width 157 height 39
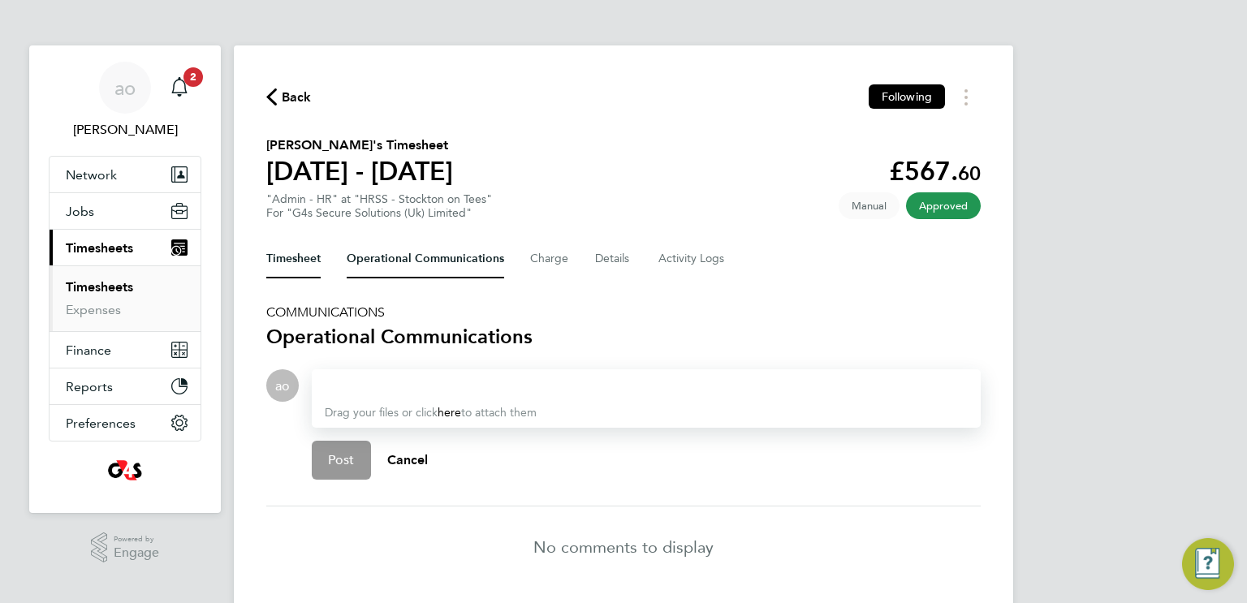
click at [299, 264] on button "Timesheet" at bounding box center [293, 258] width 54 height 39
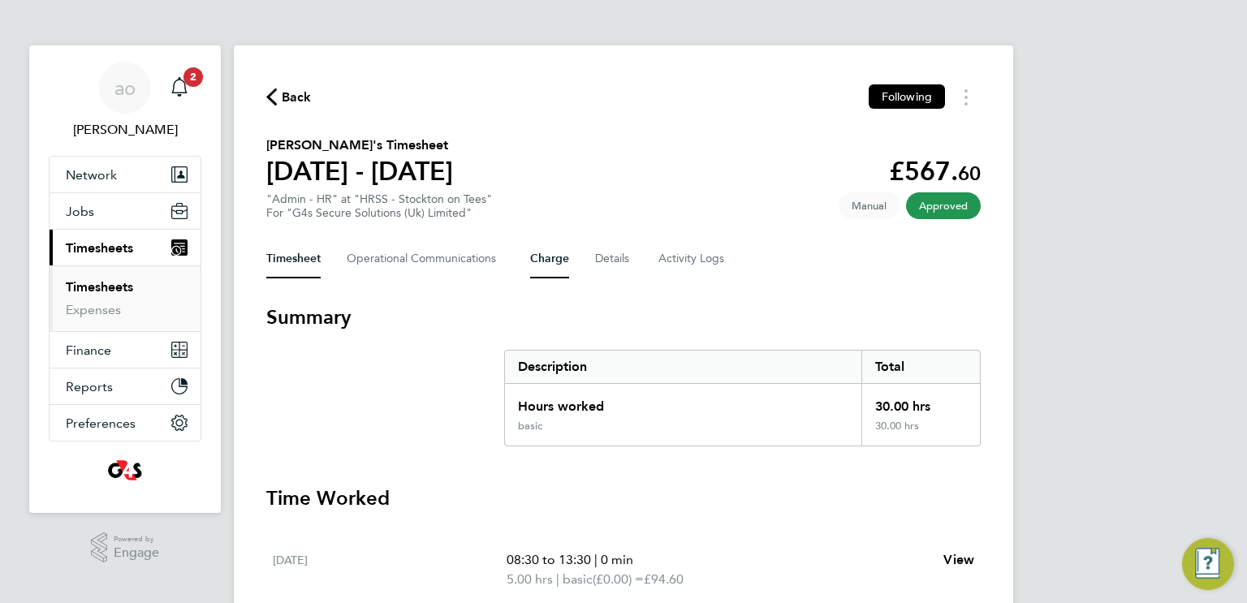
click at [540, 262] on button "Charge" at bounding box center [549, 258] width 39 height 39
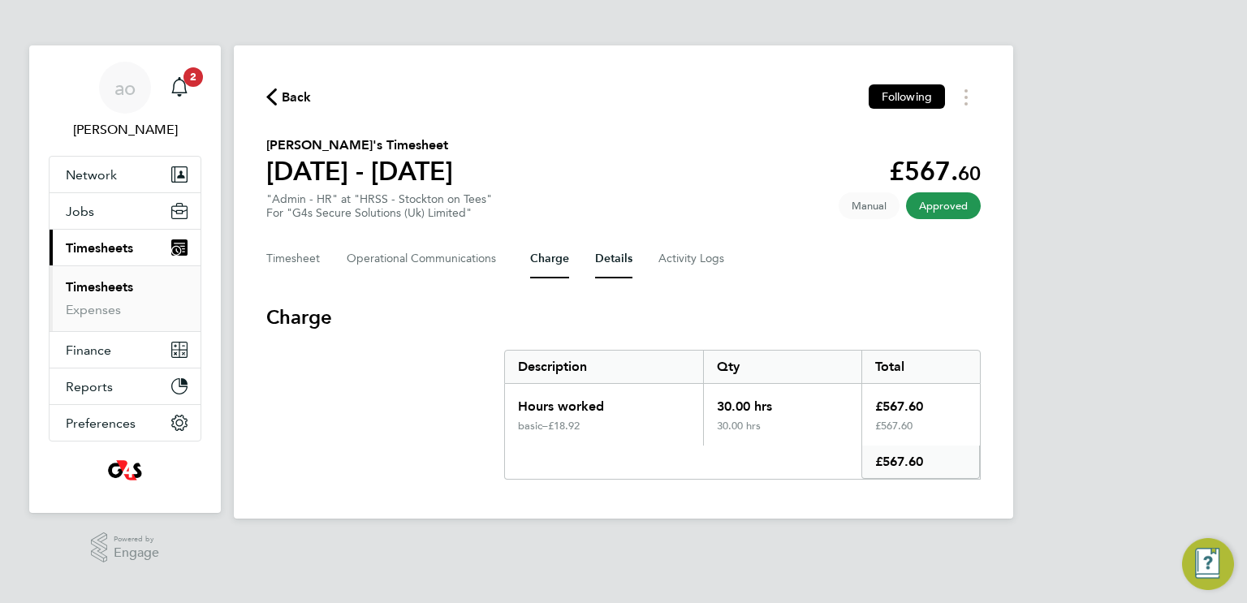
click at [614, 266] on button "Details" at bounding box center [613, 258] width 37 height 39
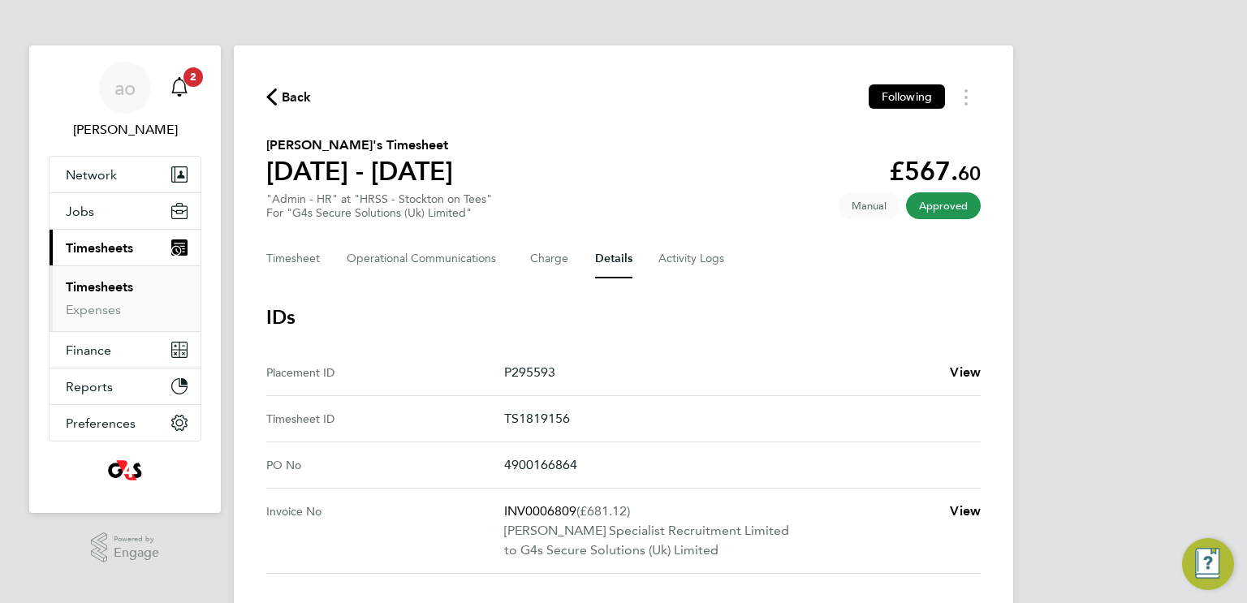
click at [184, 95] on icon "Main navigation" at bounding box center [179, 86] width 19 height 19
